Goal: Transaction & Acquisition: Purchase product/service

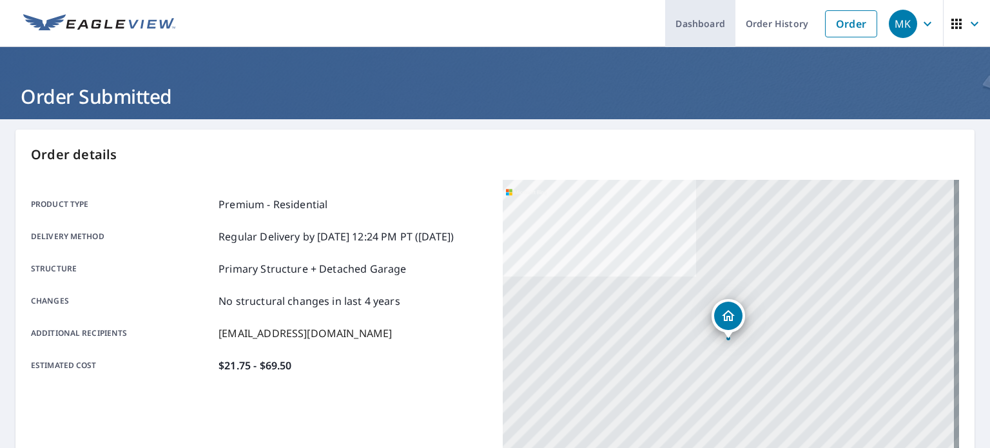
click at [709, 23] on link "Dashboard" at bounding box center [700, 23] width 70 height 47
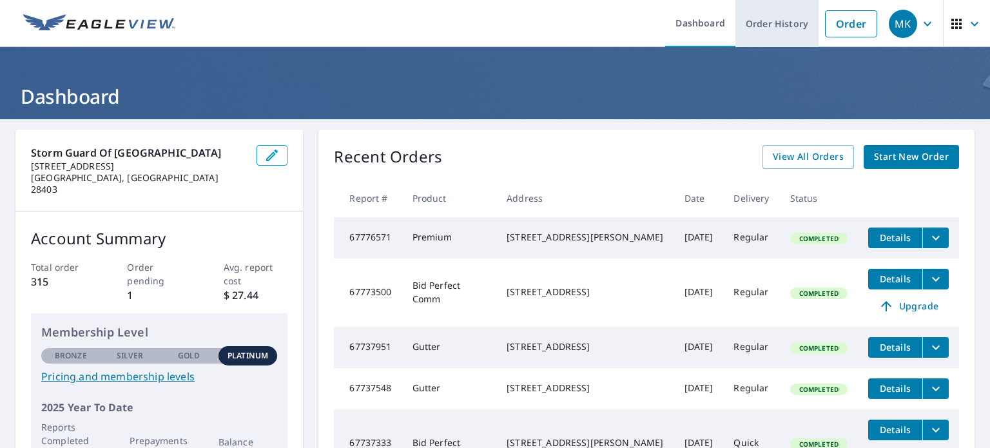
click at [778, 26] on link "Order History" at bounding box center [776, 23] width 83 height 47
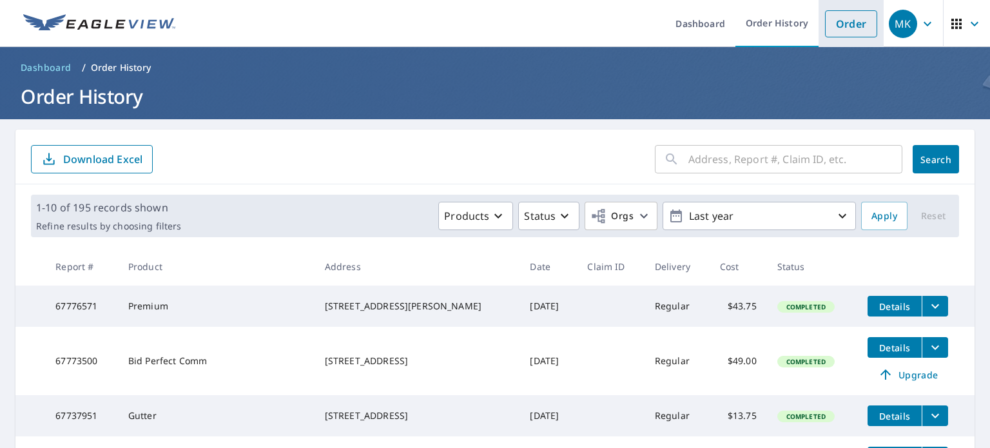
click at [844, 17] on link "Order" at bounding box center [851, 23] width 52 height 27
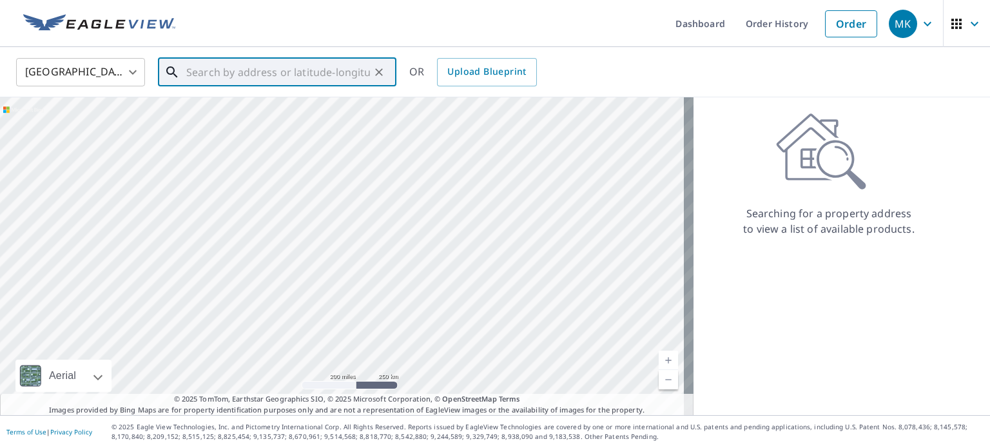
click at [220, 67] on input "text" at bounding box center [278, 72] width 184 height 36
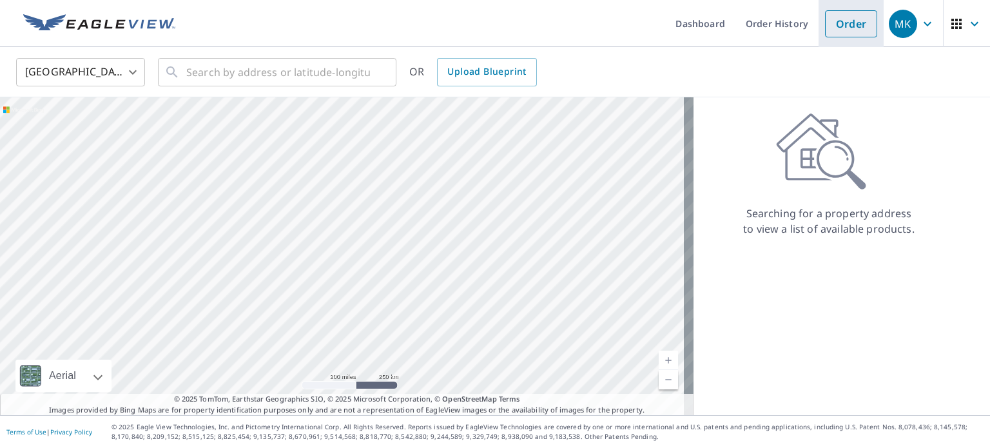
click at [840, 32] on link "Order" at bounding box center [851, 23] width 52 height 27
click at [848, 26] on link "Order" at bounding box center [851, 23] width 52 height 27
click at [830, 38] on li "Order" at bounding box center [850, 23] width 65 height 47
click at [831, 32] on link "Order" at bounding box center [851, 23] width 52 height 27
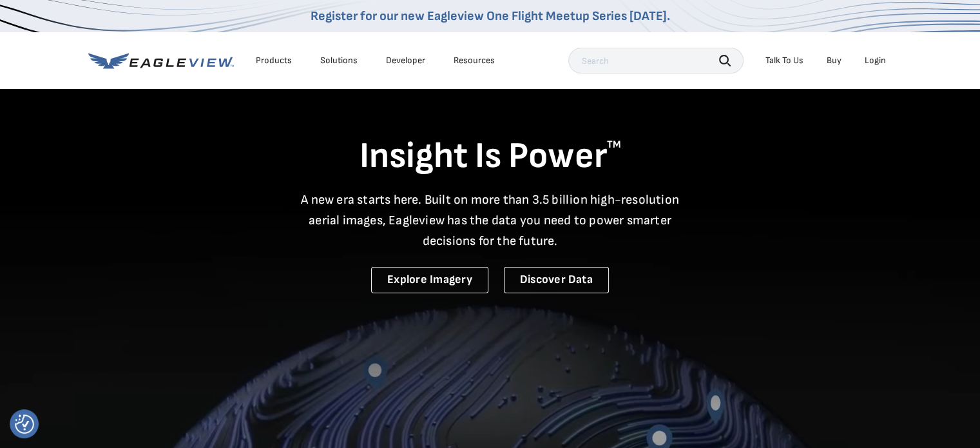
click at [879, 59] on div "Login" at bounding box center [875, 61] width 21 height 12
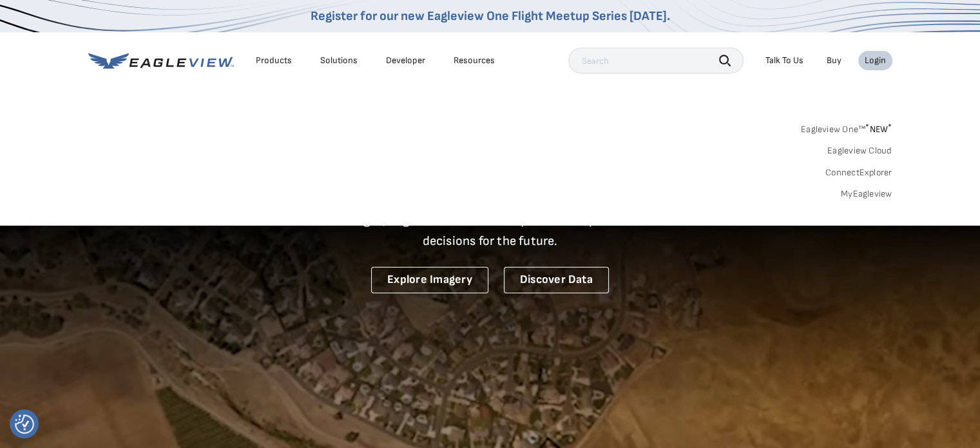
click at [866, 192] on link "MyEagleview" at bounding box center [867, 194] width 52 height 12
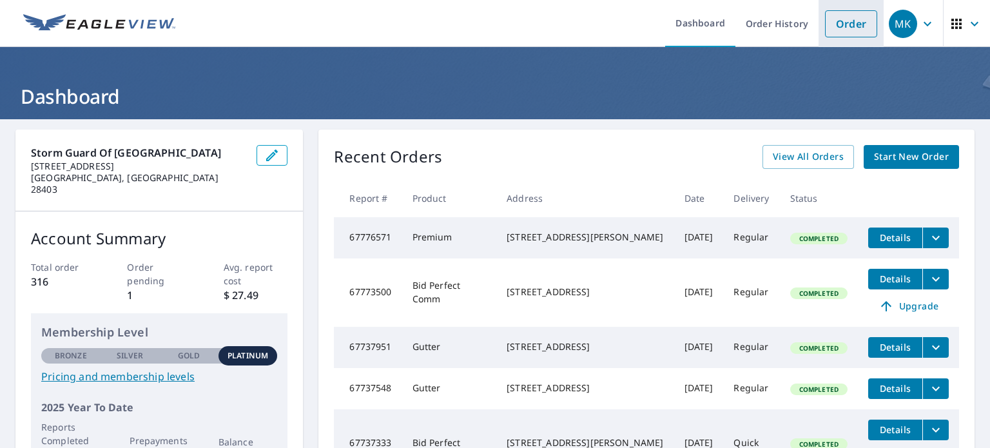
click at [840, 23] on link "Order" at bounding box center [851, 23] width 52 height 27
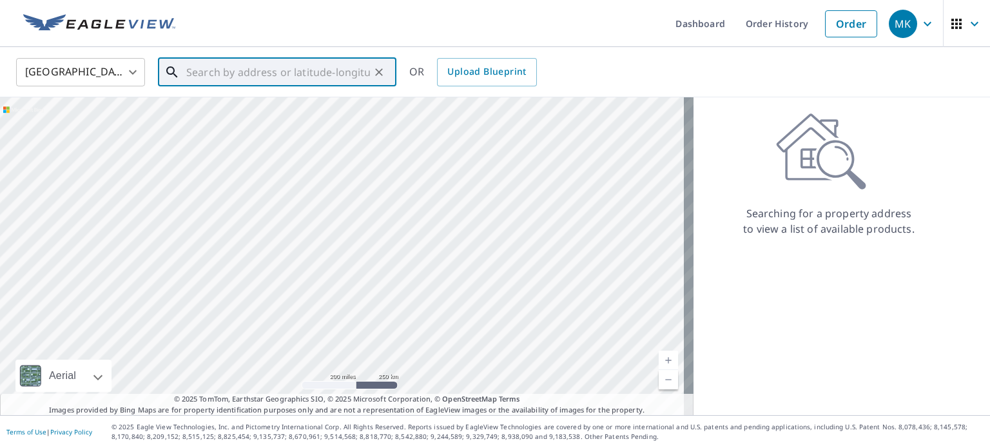
click at [281, 80] on input "text" at bounding box center [278, 72] width 184 height 36
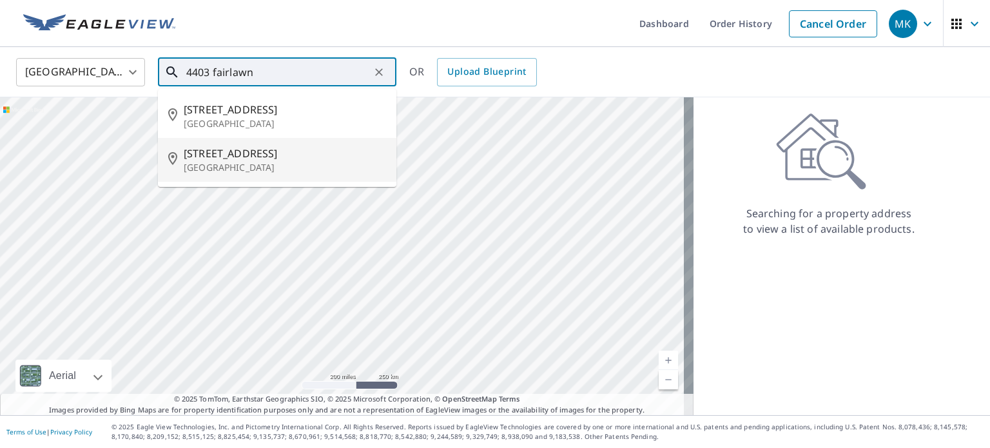
click at [229, 155] on span "4403 Fairlawn Dr" at bounding box center [285, 153] width 202 height 15
type input "4403 Fairlawn Dr Wilmington, NC 28405"
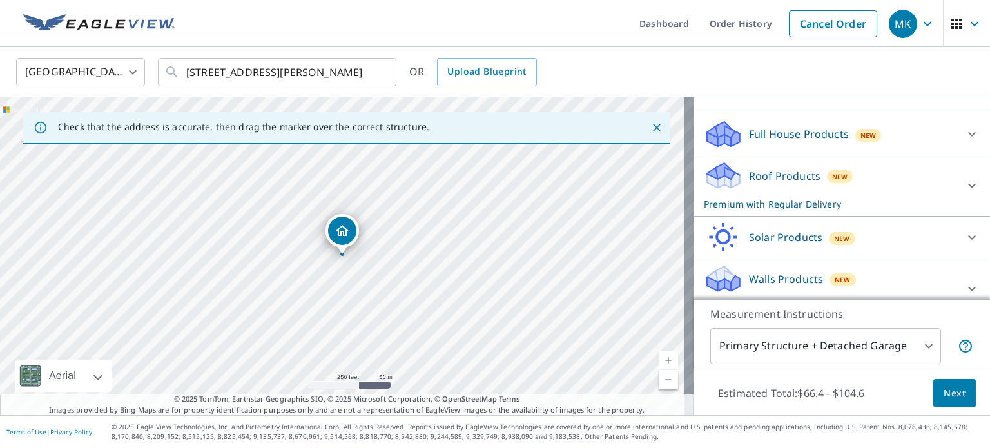
scroll to position [129, 0]
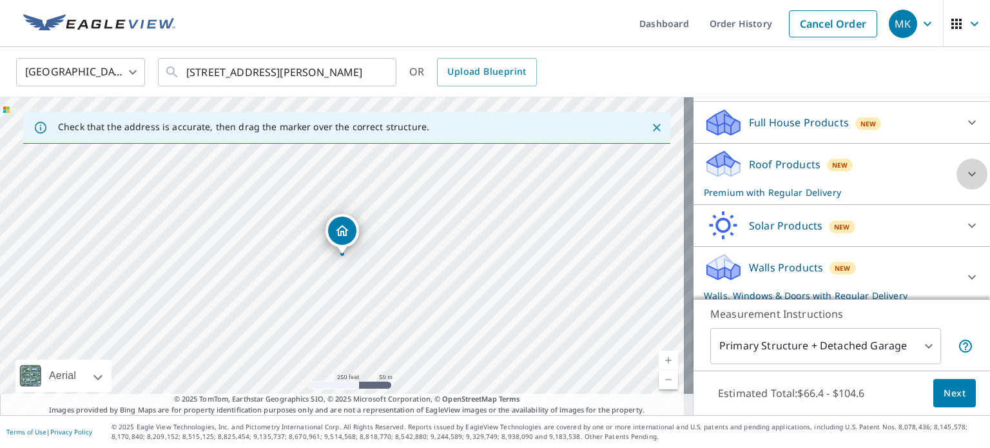
click at [964, 171] on icon at bounding box center [971, 173] width 15 height 15
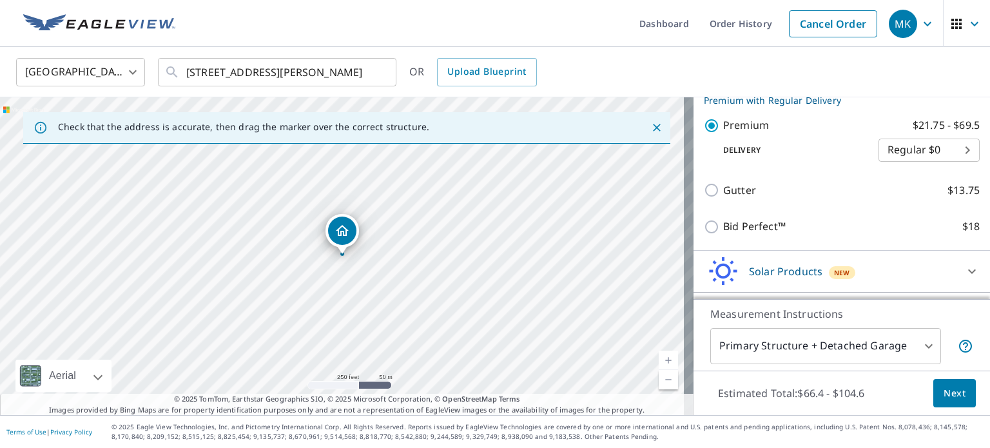
scroll to position [232, 0]
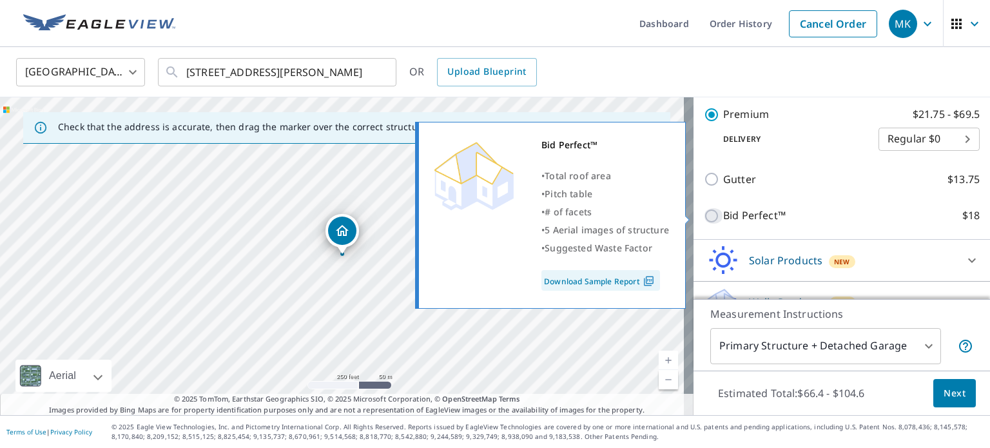
click at [704, 215] on input "Bid Perfect™ $18" at bounding box center [713, 215] width 19 height 15
checkbox input "true"
checkbox input "false"
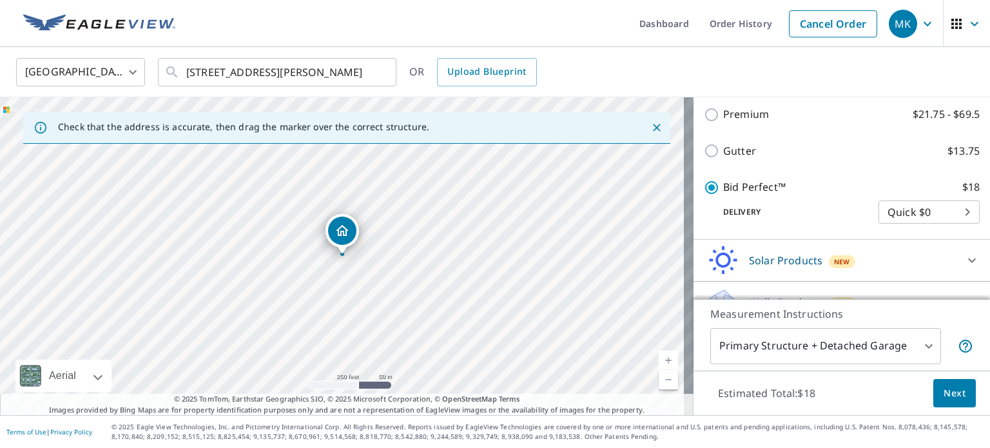
scroll to position [255, 0]
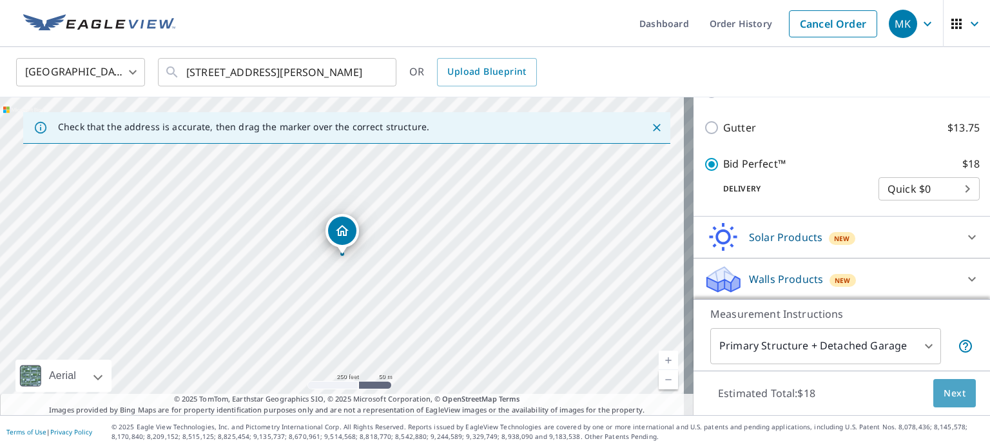
click at [943, 390] on span "Next" at bounding box center [954, 393] width 22 height 16
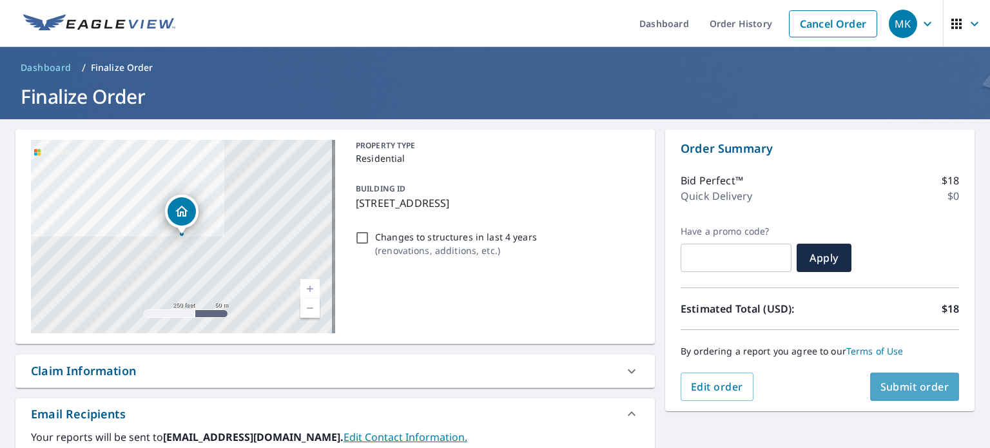
click at [887, 383] on span "Submit order" at bounding box center [914, 387] width 69 height 14
